Goal: Task Accomplishment & Management: Use online tool/utility

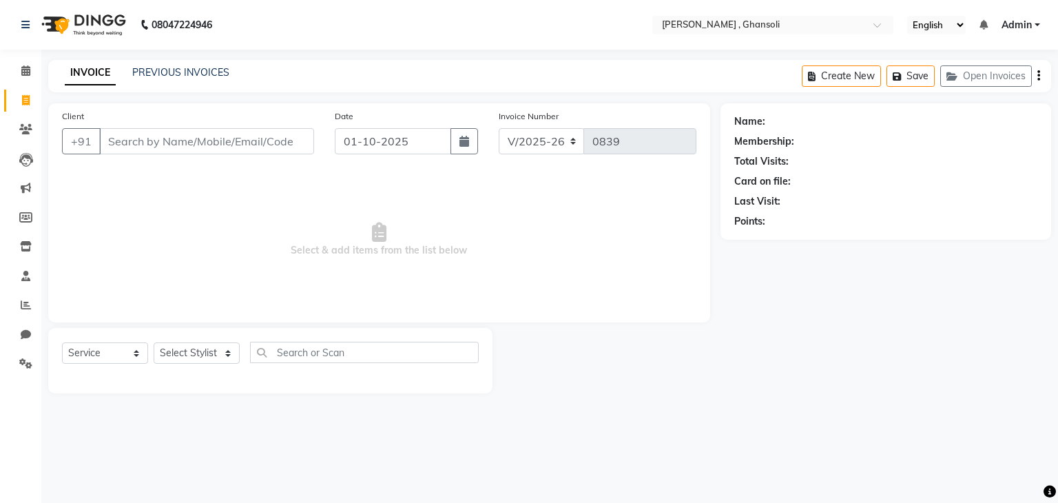
select select "8446"
select select "service"
click at [180, 72] on link "PREVIOUS INVOICES" at bounding box center [180, 72] width 97 height 12
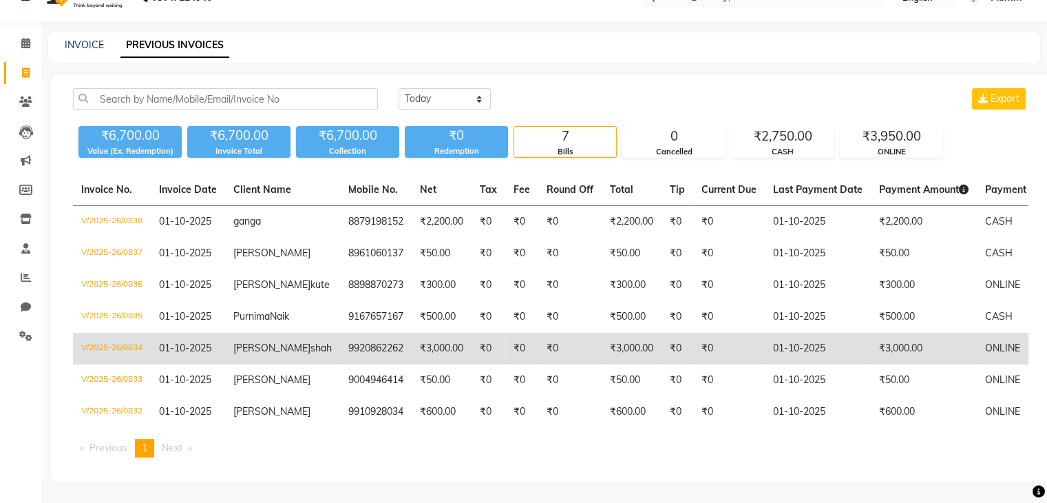
scroll to position [94, 0]
select select "service"
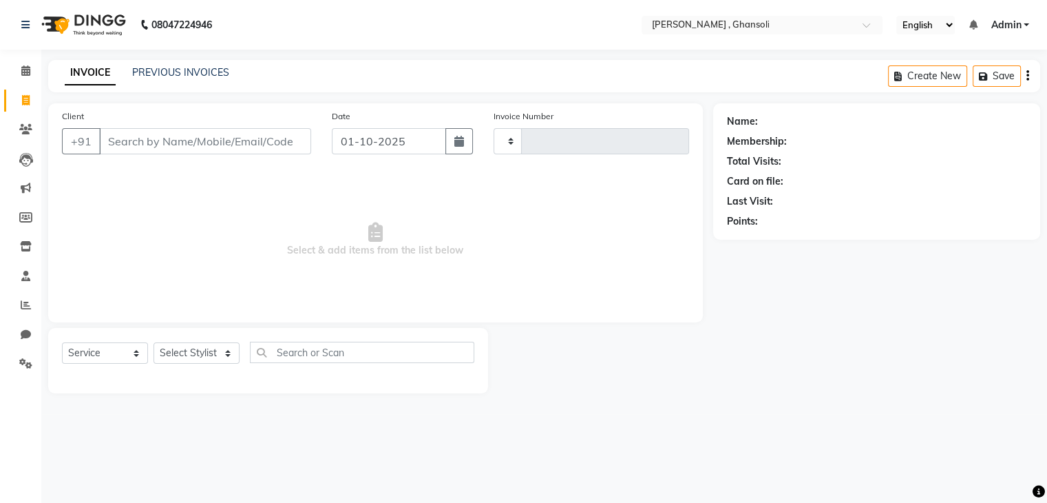
type input "0839"
select select "8446"
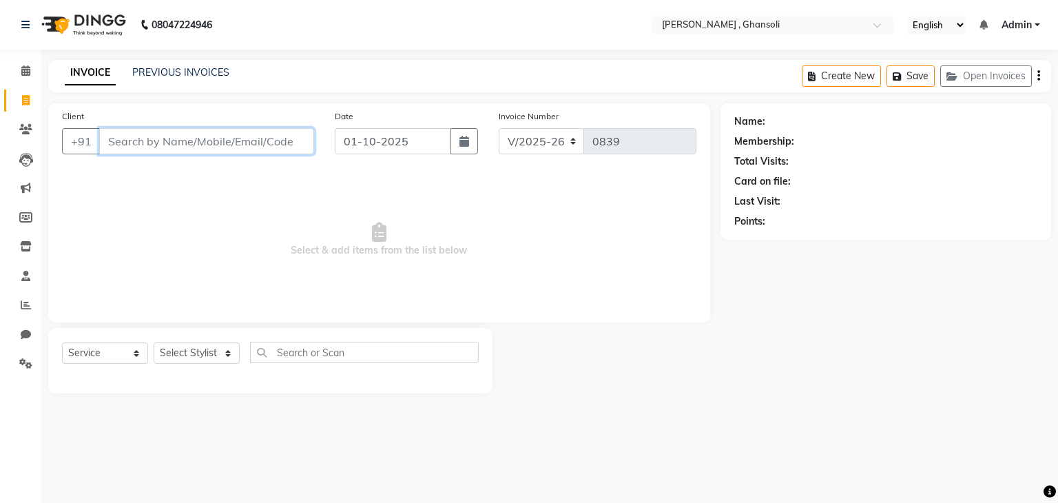
click at [211, 138] on input "Client" at bounding box center [206, 141] width 215 height 26
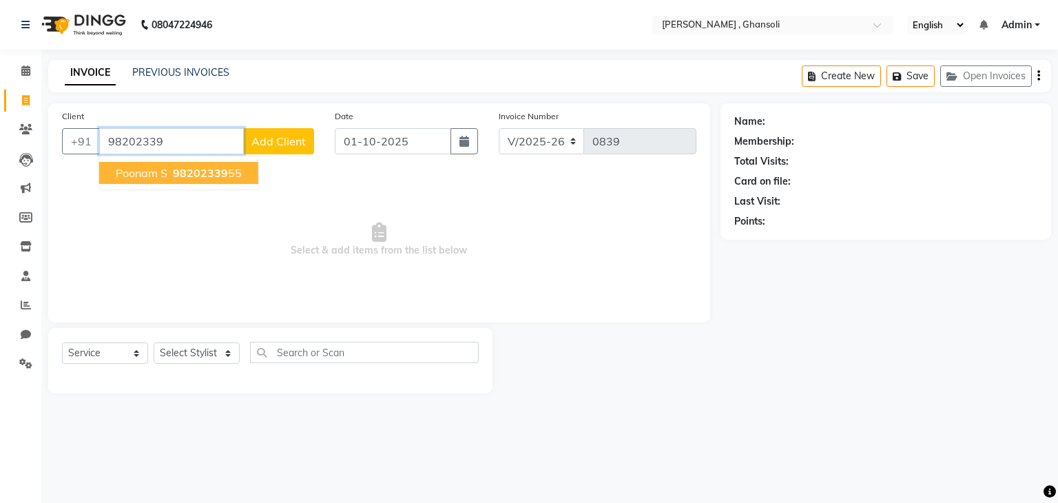
click at [135, 177] on span "Poonam S" at bounding box center [142, 173] width 52 height 14
type input "9820233955"
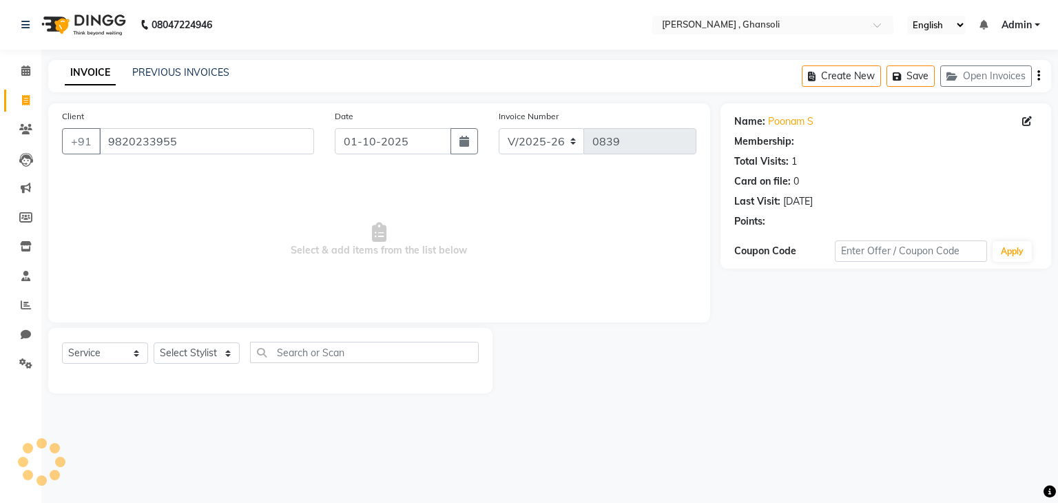
select select "1: Object"
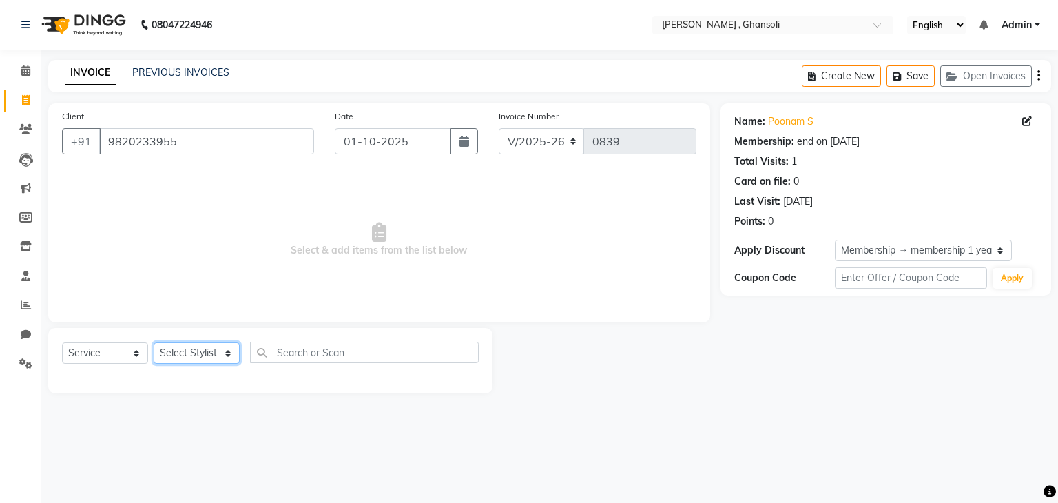
click at [176, 349] on select "Select Stylist deepa Lucky [PERSON_NAME] [PERSON_NAME] [PERSON_NAME] [PERSON_NA…" at bounding box center [197, 352] width 86 height 21
select select "86335"
click at [154, 343] on select "Select Stylist deepa Lucky [PERSON_NAME] [PERSON_NAME] [PERSON_NAME] [PERSON_NA…" at bounding box center [197, 352] width 86 height 21
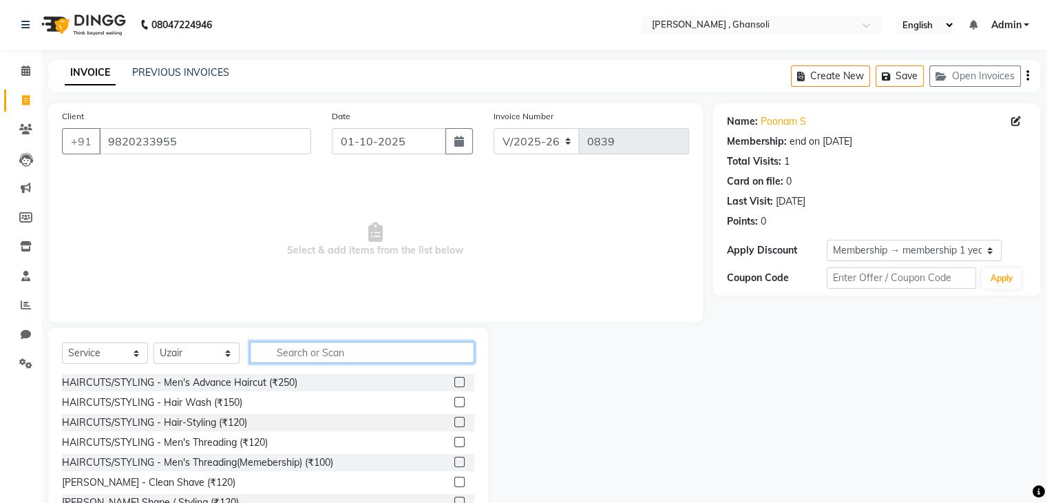
click at [294, 351] on input "text" at bounding box center [362, 352] width 224 height 21
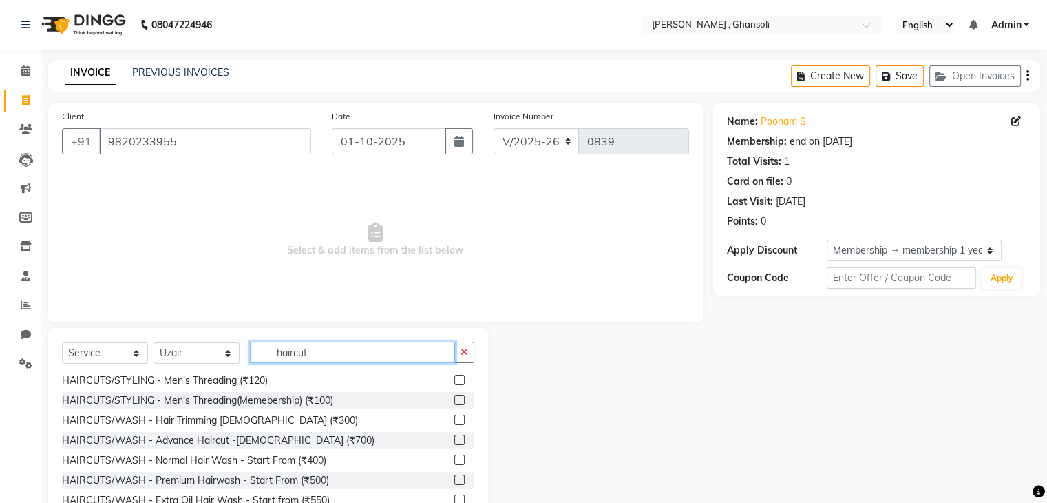
scroll to position [63, 0]
type input "haircut"
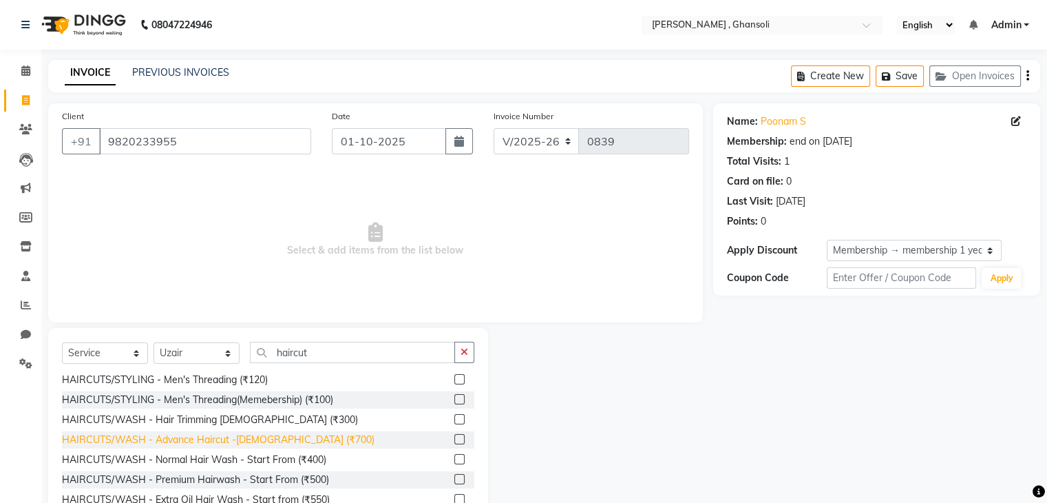
click at [278, 437] on div "HAIRCUTS/WASH - Advance Haircut -[DEMOGRAPHIC_DATA] (₹700)" at bounding box center [218, 439] width 313 height 14
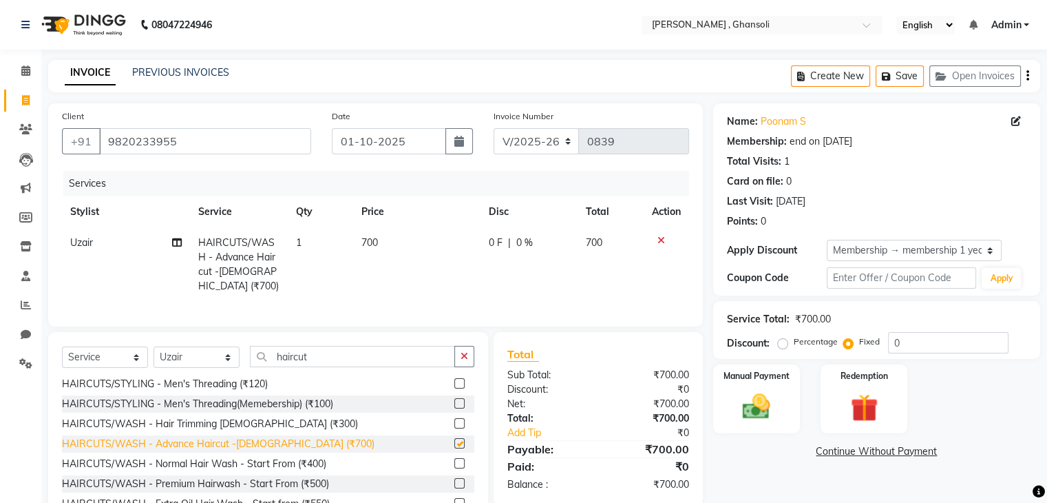
checkbox input "false"
click at [492, 240] on span "0 F" at bounding box center [496, 243] width 14 height 14
select select "86335"
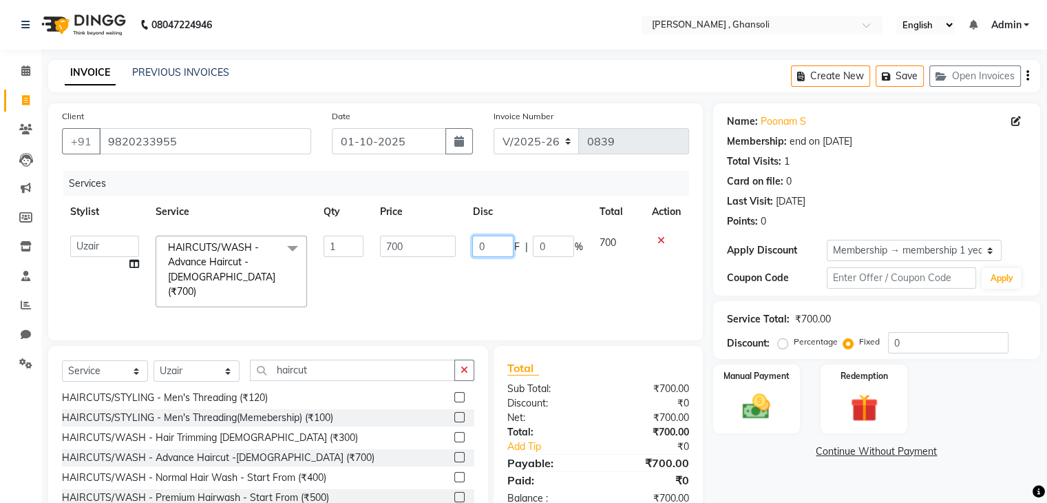
click at [492, 240] on input "0" at bounding box center [492, 246] width 41 height 21
type input "200"
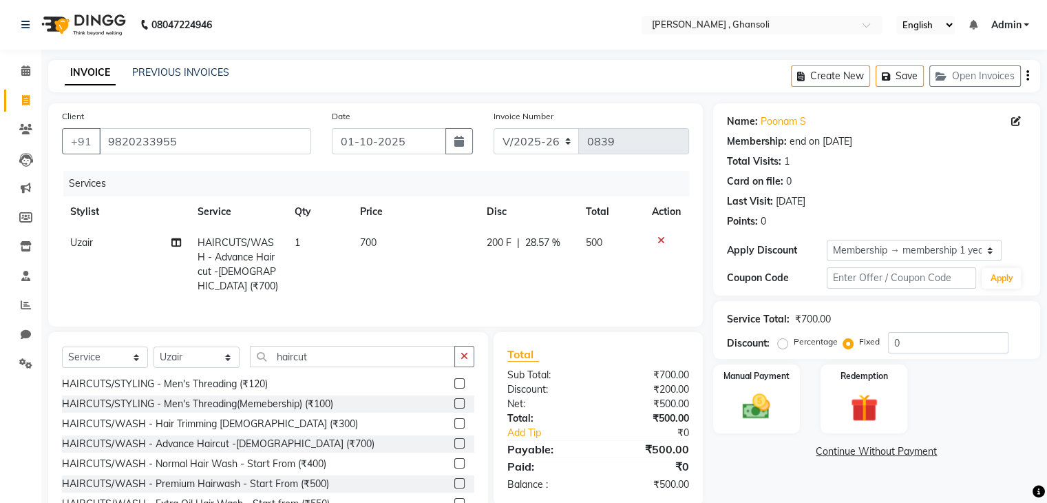
click at [492, 270] on td "200 F | 28.57 %" at bounding box center [529, 264] width 100 height 74
select select "86335"
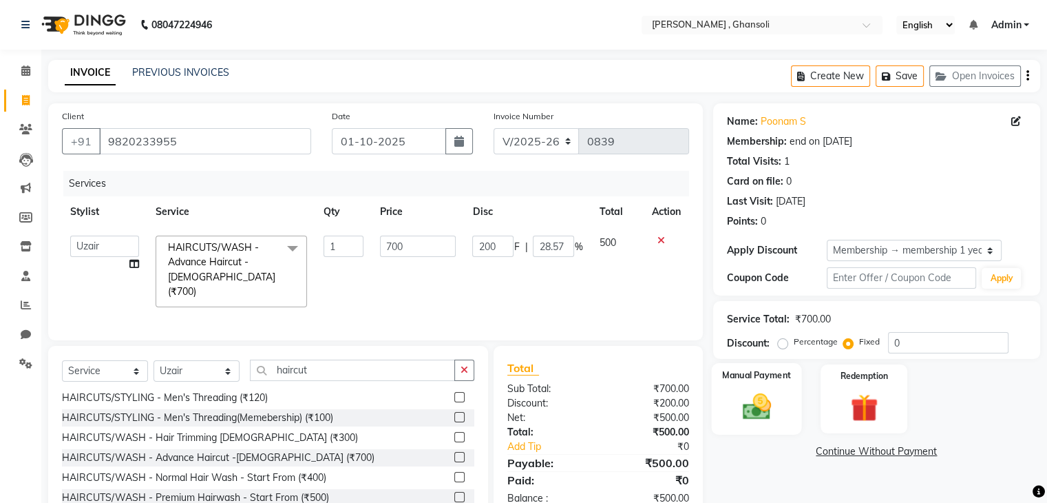
click at [744, 388] on div "Manual Payment" at bounding box center [756, 398] width 90 height 71
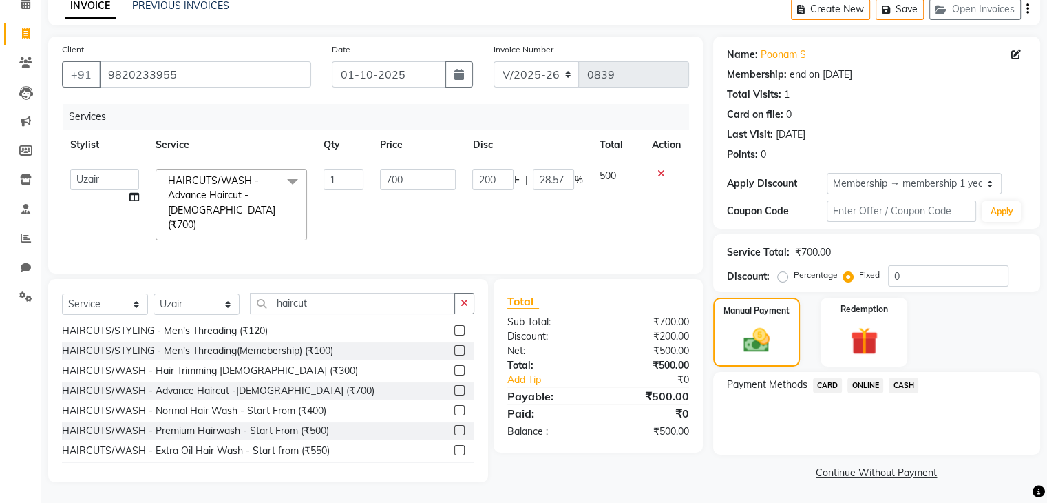
click at [870, 382] on span "ONLINE" at bounding box center [866, 385] width 36 height 16
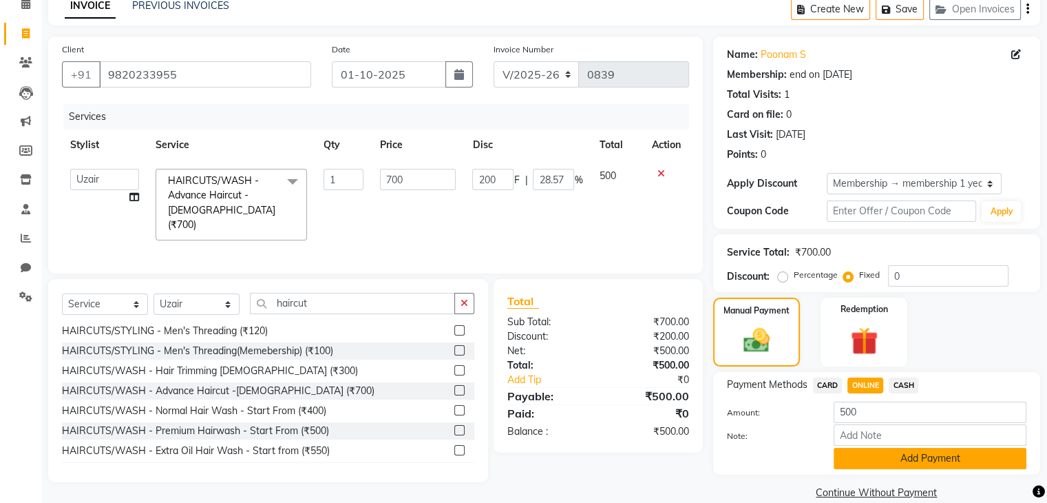
click at [903, 459] on button "Add Payment" at bounding box center [930, 458] width 193 height 21
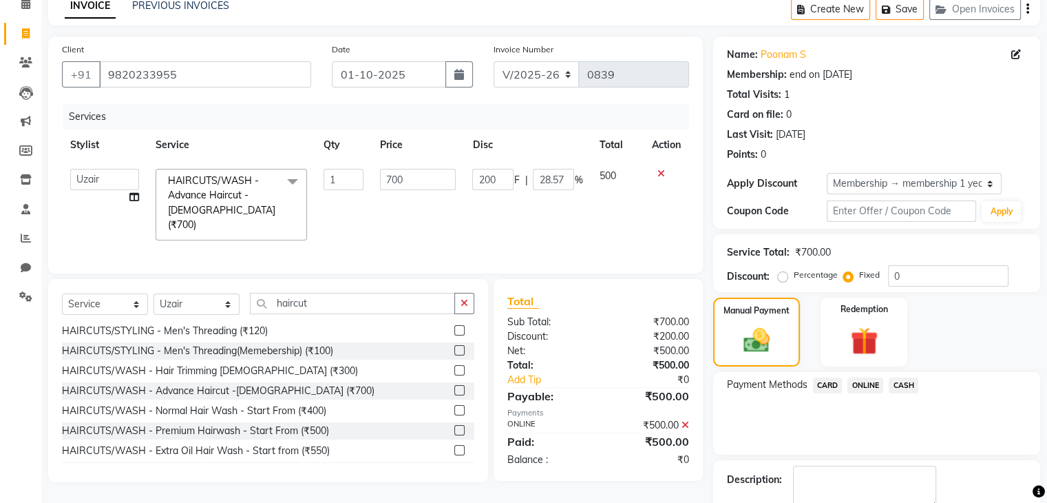
scroll to position [144, 0]
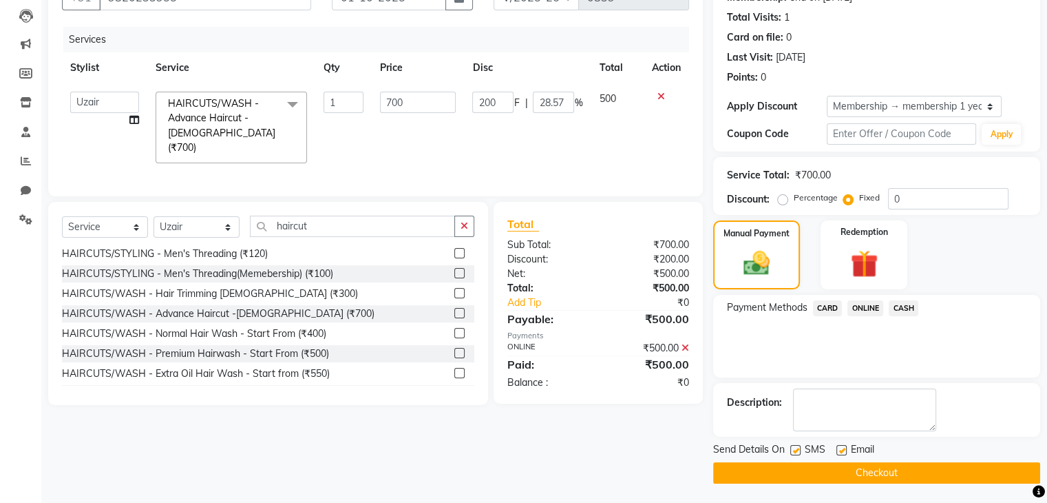
click at [898, 472] on button "Checkout" at bounding box center [876, 472] width 327 height 21
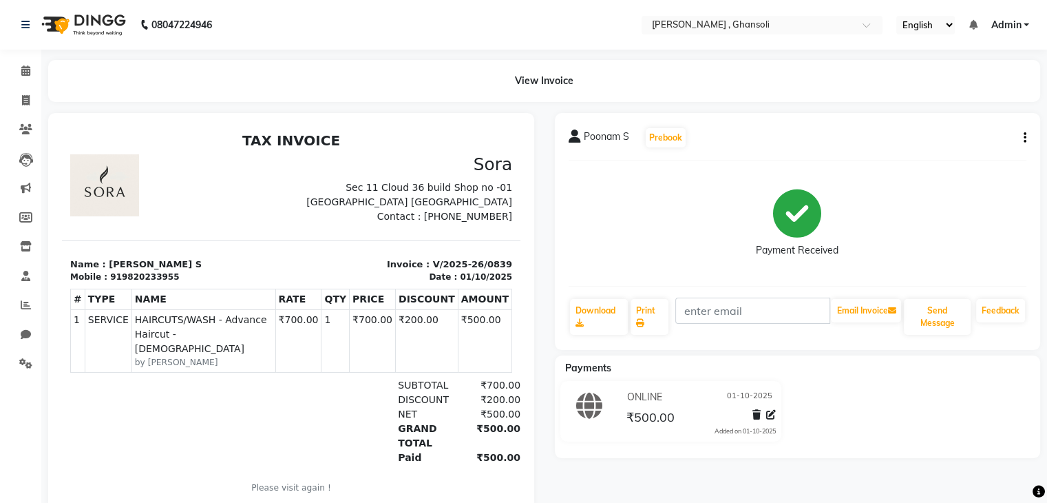
click at [898, 472] on div "Poonam S Prebook Payment Received Download Print Email Invoice Send Message Fee…" at bounding box center [798, 311] width 507 height 397
